Goal: Task Accomplishment & Management: Use online tool/utility

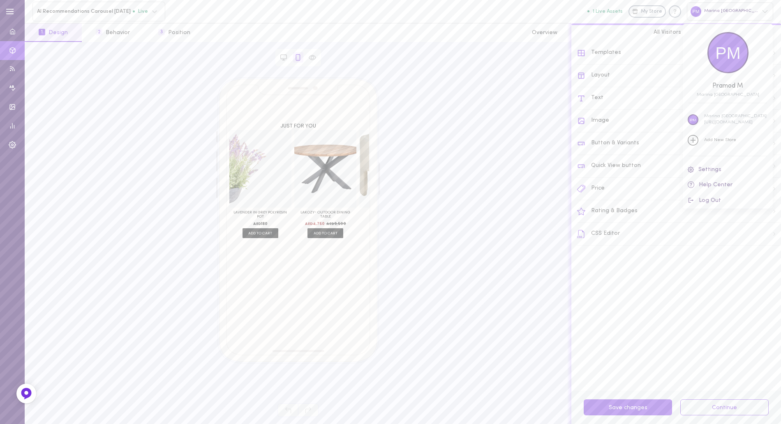
click at [638, 329] on div at bounding box center [390, 212] width 781 height 424
click at [185, 28] on button "3 Position" at bounding box center [174, 32] width 60 height 18
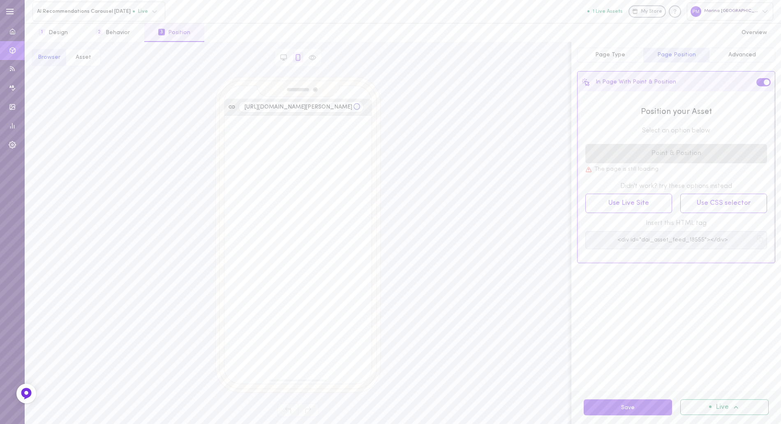
click at [759, 239] on rect at bounding box center [761, 240] width 4 height 4
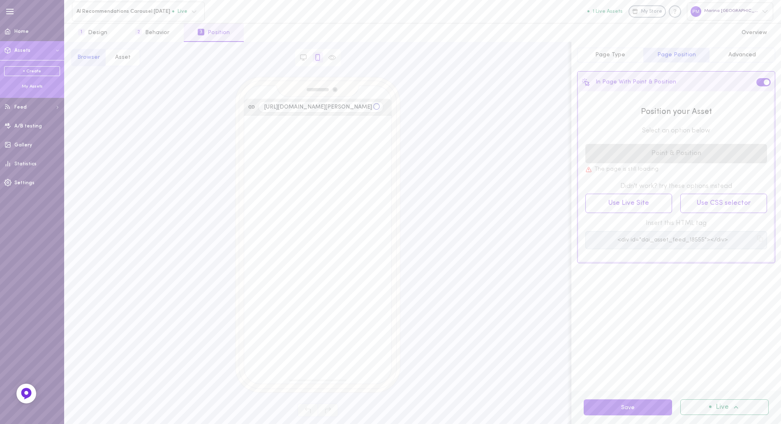
click at [25, 84] on div "My Assets" at bounding box center [32, 86] width 56 height 6
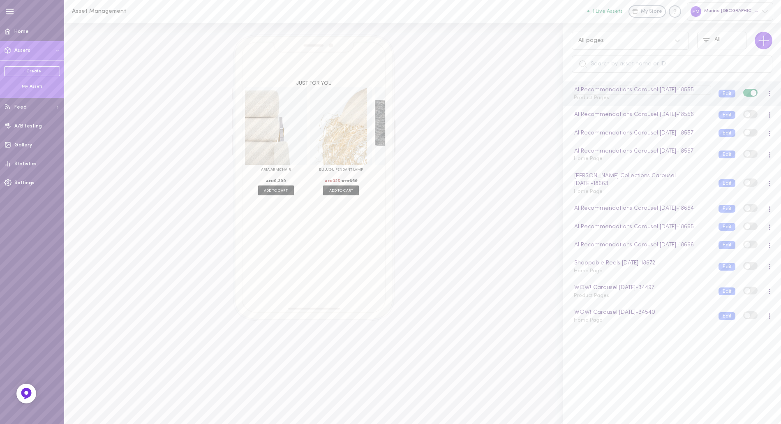
click at [574, 91] on div "AI Recommendations Carousel 24.07.2025 - 18555" at bounding box center [642, 89] width 138 height 9
click at [32, 85] on div "My Assets" at bounding box center [32, 86] width 56 height 6
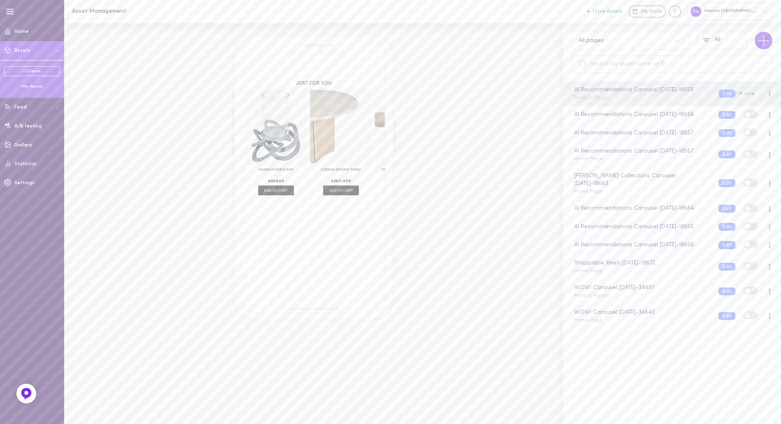
click at [25, 86] on div "My Assets" at bounding box center [32, 86] width 56 height 6
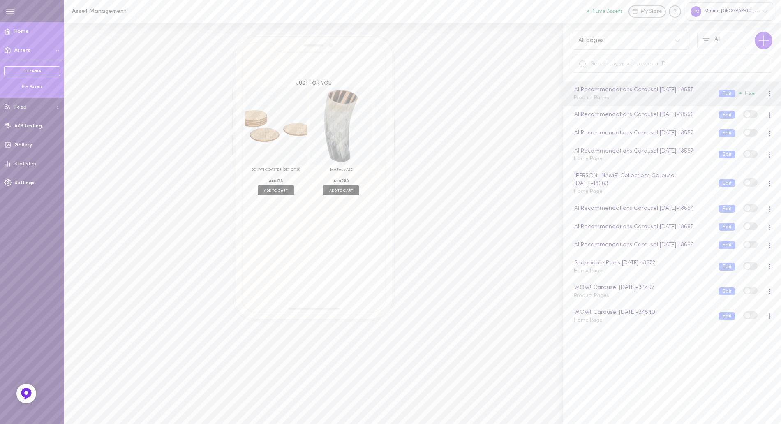
click at [12, 28] on span at bounding box center [8, 31] width 16 height 20
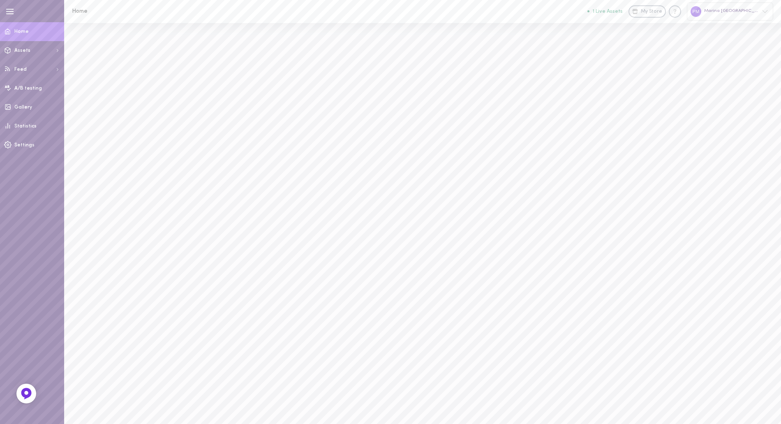
click at [752, 9] on div "Marina UAE" at bounding box center [730, 11] width 86 height 18
click at [30, 34] on div at bounding box center [390, 212] width 781 height 424
click at [12, 31] on span at bounding box center [8, 31] width 16 height 20
click at [8, 12] on icon "button" at bounding box center [9, 11] width 9 height 9
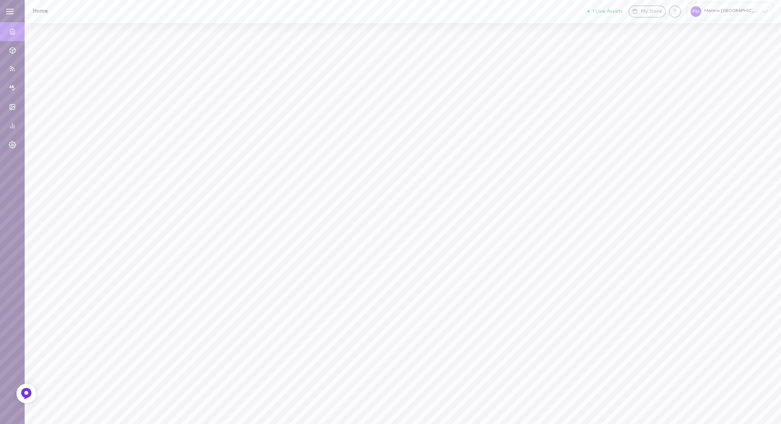
click at [44, 12] on h1 "Home" at bounding box center [100, 11] width 136 height 6
click at [43, 12] on h1 "Home" at bounding box center [100, 11] width 136 height 6
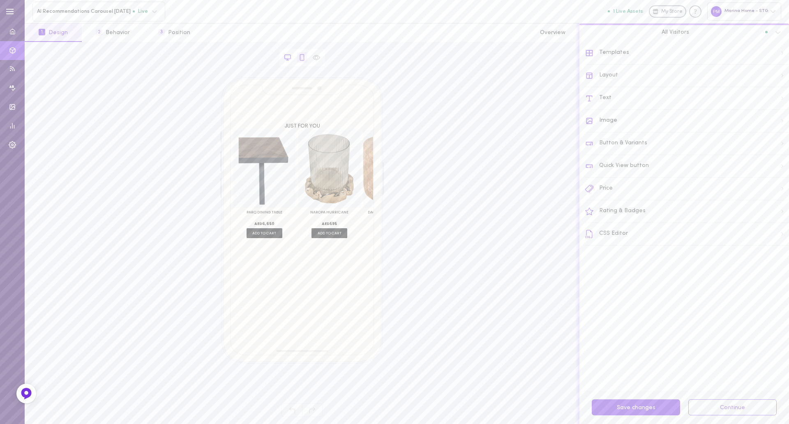
click at [288, 60] on icon at bounding box center [287, 57] width 7 height 7
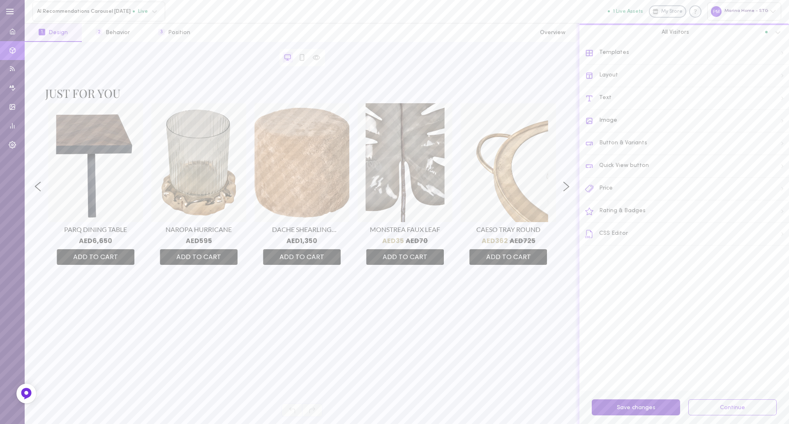
click at [638, 404] on button "Save changes" at bounding box center [636, 407] width 88 height 16
click at [173, 30] on button "3 Position" at bounding box center [174, 32] width 60 height 18
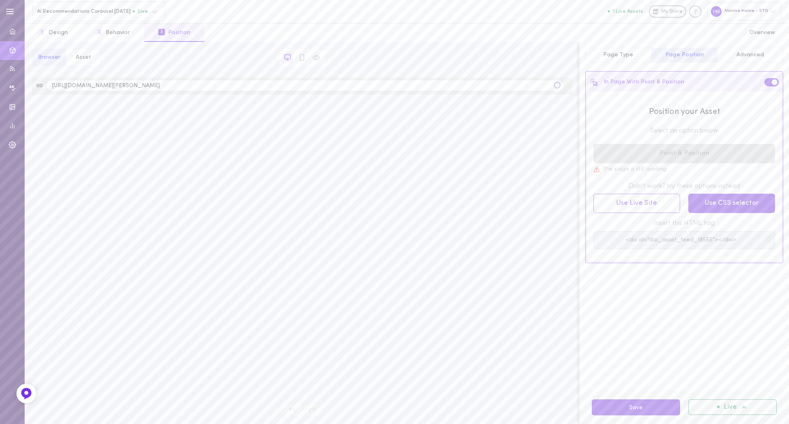
click at [741, 207] on button "Use CSS selector" at bounding box center [731, 203] width 87 height 19
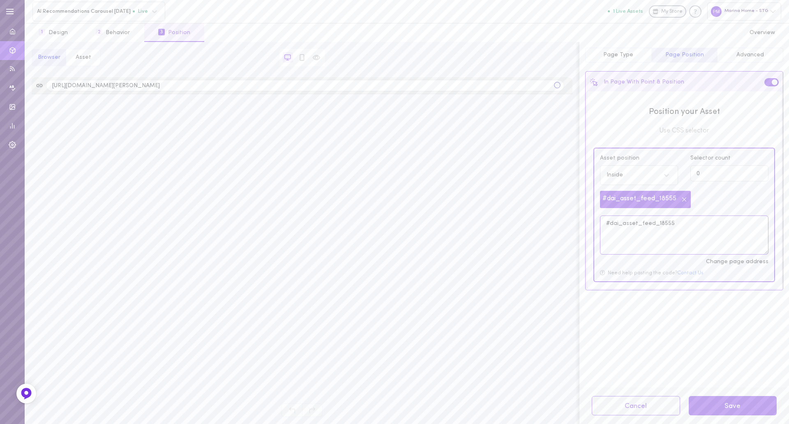
drag, startPoint x: 679, startPoint y: 226, endPoint x: 610, endPoint y: 226, distance: 69.1
click at [610, 226] on textarea "#dai_asset_feed_18555" at bounding box center [684, 234] width 169 height 39
type textarea "#"
paste textarea "productFullDetail-module__youmightalsolike"
type textarea ".productFullDetail-module__youmightalsolike"
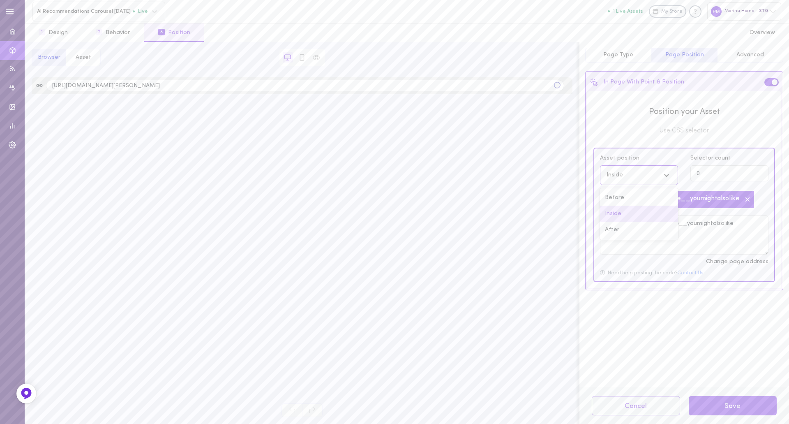
click at [664, 174] on icon at bounding box center [667, 175] width 8 height 8
click at [667, 175] on icon at bounding box center [667, 175] width 8 height 8
click at [648, 192] on span ".productFullDetail-module__youmightalsolike" at bounding box center [677, 199] width 154 height 17
drag, startPoint x: 653, startPoint y: 176, endPoint x: 649, endPoint y: 185, distance: 10.1
click at [652, 178] on div "Inside" at bounding box center [631, 175] width 57 height 8
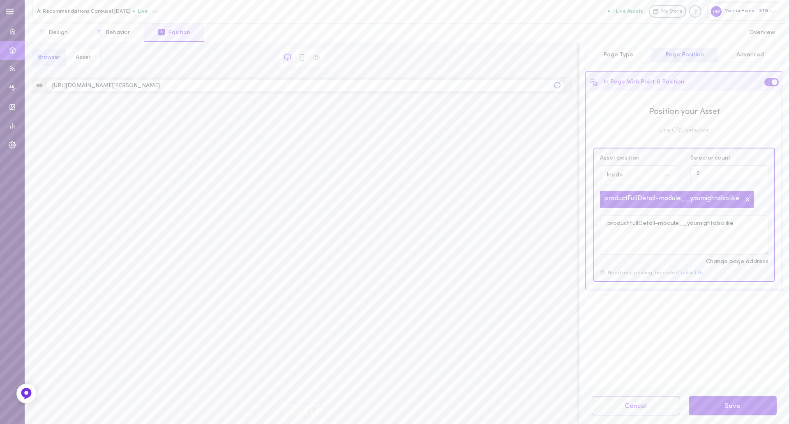
click at [640, 201] on span ".productFullDetail-module__youmightalsolike" at bounding box center [677, 199] width 154 height 17
click at [649, 171] on div "Inside" at bounding box center [631, 175] width 57 height 8
click at [635, 177] on div "Inside" at bounding box center [631, 175] width 57 height 8
click at [627, 196] on span ".productFullDetail-module__youmightalsolike" at bounding box center [677, 199] width 154 height 17
click at [82, 55] on button "Asset" at bounding box center [83, 57] width 35 height 17
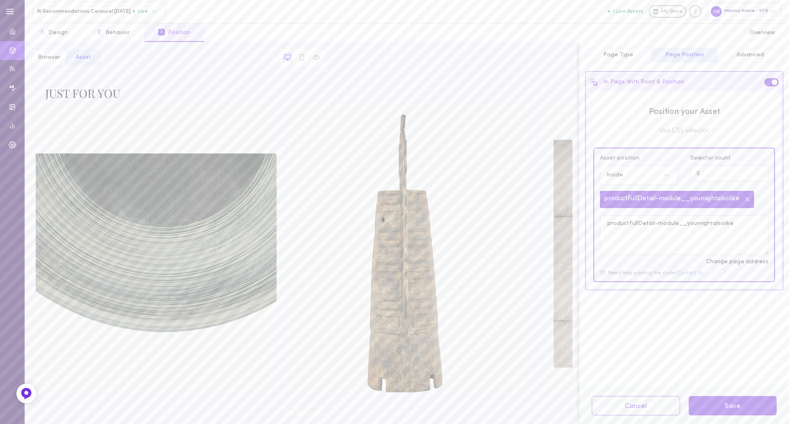
click at [651, 173] on div "Inside" at bounding box center [631, 175] width 57 height 8
click at [634, 198] on div "Before" at bounding box center [639, 198] width 78 height 16
type input "1"
click at [758, 172] on input "1" at bounding box center [730, 173] width 78 height 16
click at [722, 400] on button "Save" at bounding box center [733, 405] width 88 height 19
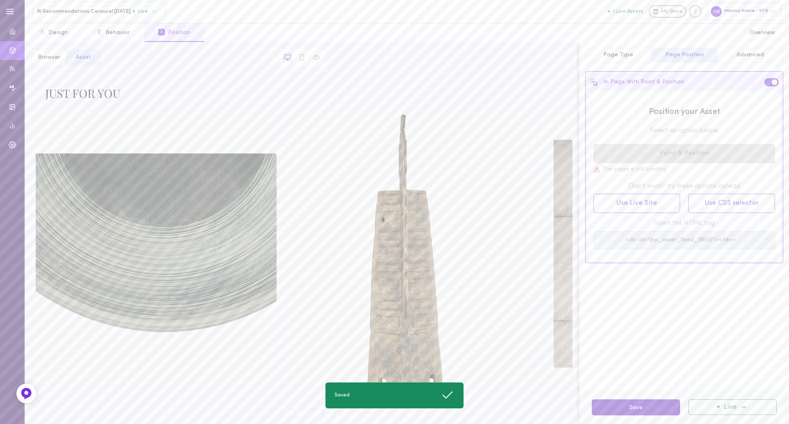
click at [631, 402] on button "Save" at bounding box center [636, 407] width 88 height 16
